Goal: Information Seeking & Learning: Learn about a topic

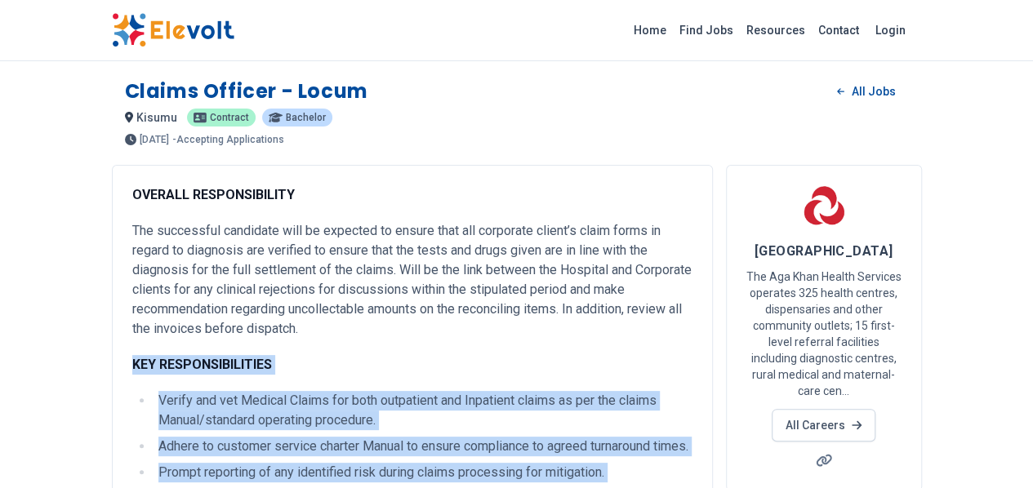
drag, startPoint x: 37, startPoint y: 344, endPoint x: 251, endPoint y: 476, distance: 252.2
click at [132, 357] on strong "KEY RESPONSIBILITIES" at bounding box center [202, 365] width 140 height 16
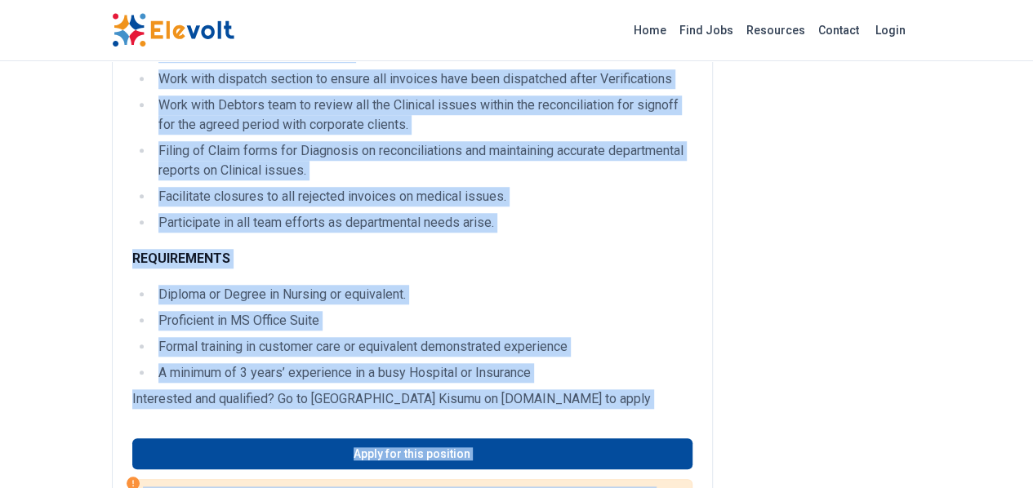
scroll to position [625, 0]
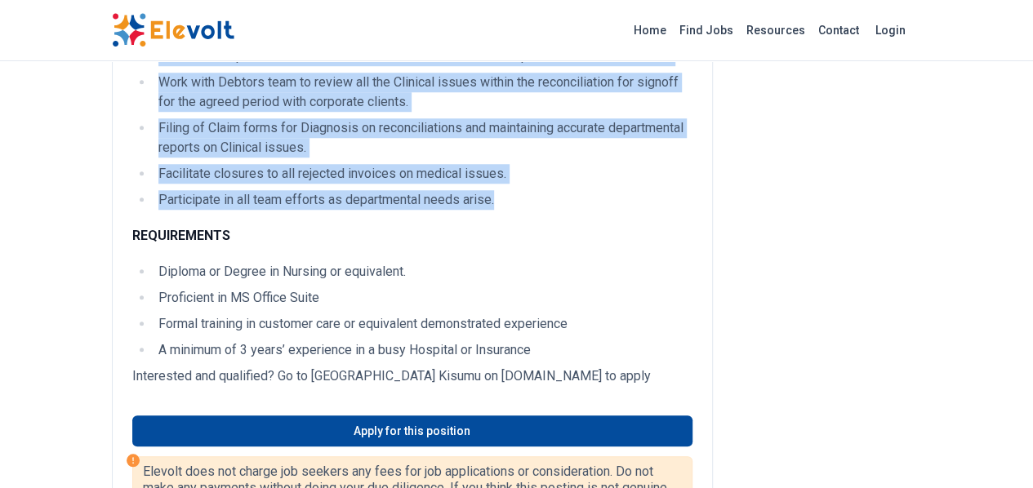
drag, startPoint x: 36, startPoint y: 342, endPoint x: 407, endPoint y: 142, distance: 421.2
copy div "KEY RESPONSIBILITIES Verify and vet Medical Claims for both outpatient and Inpa…"
